Goal: Browse casually

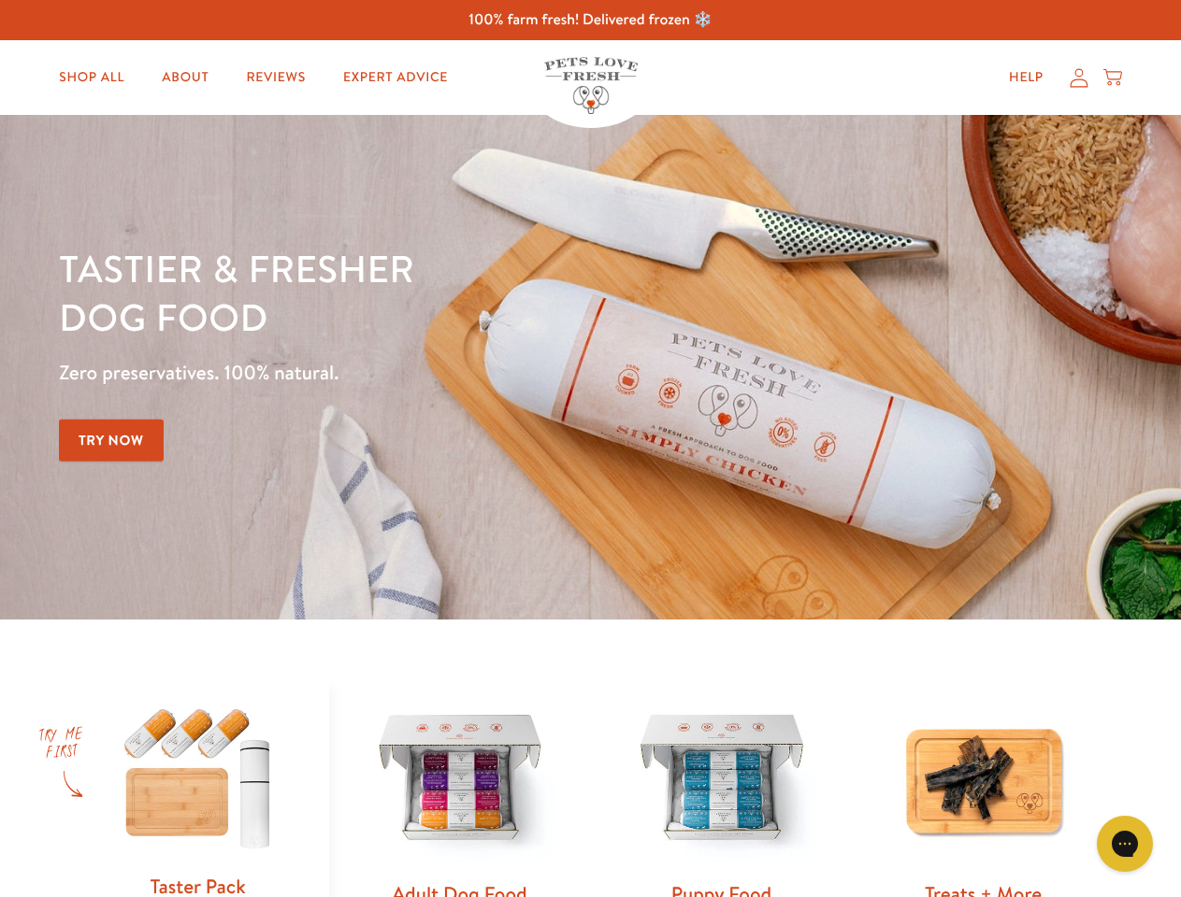
click at [590, 449] on div "Tastier & fresher dog food Zero preservatives. 100% natural. Try Now" at bounding box center [413, 367] width 709 height 247
click at [1125, 844] on icon "Gorgias live chat" at bounding box center [1124, 844] width 18 height 18
